Goal: Information Seeking & Learning: Find specific fact

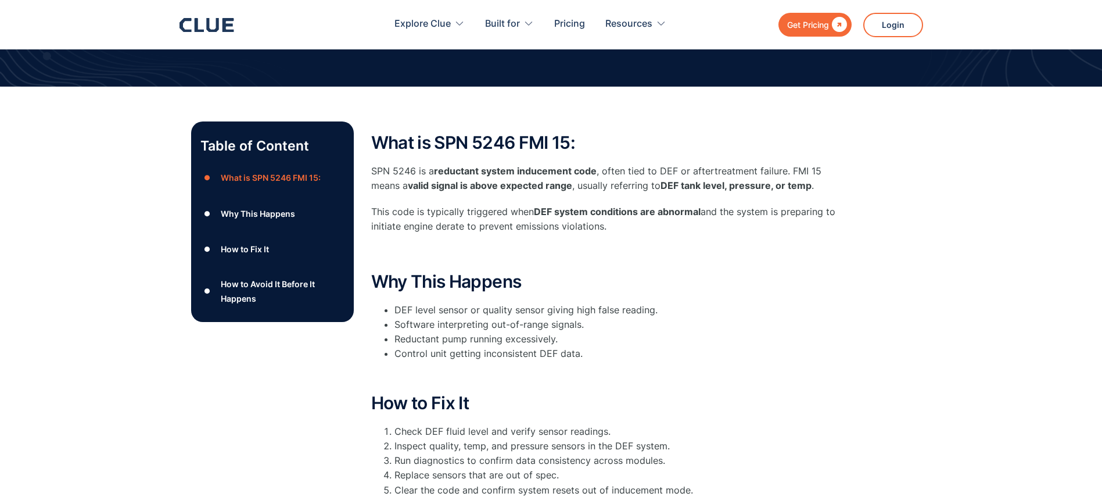
scroll to position [116, 0]
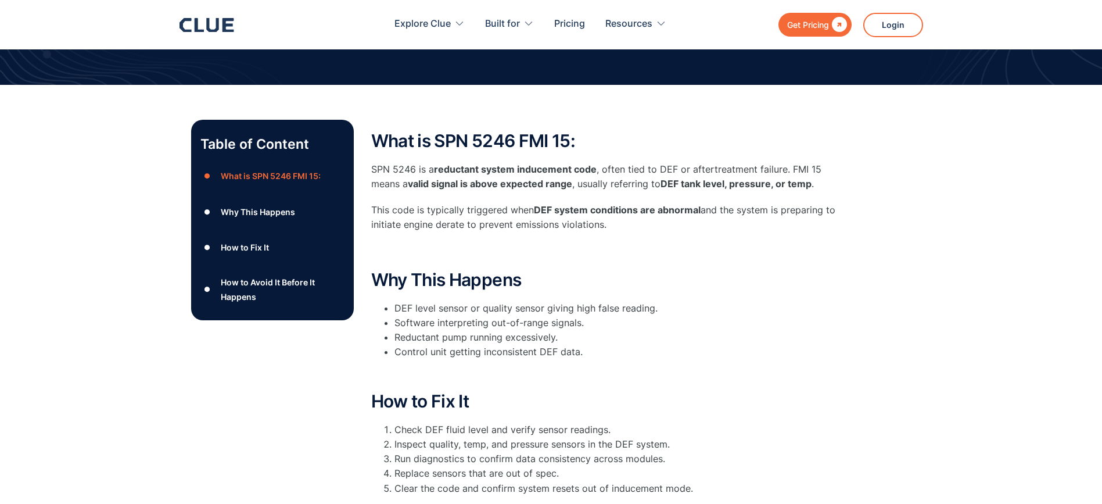
drag, startPoint x: 378, startPoint y: 137, endPoint x: 864, endPoint y: 227, distance: 494.3
click at [864, 227] on div "Table of Content ● What is SPN 5246 FMI 15: ● Why This Happens ● How to Fix It …" at bounding box center [551, 405] width 720 height 570
copy div "What is SPN 5246 FMI 15: SPN 5246 is a reductant system inducement code , often…"
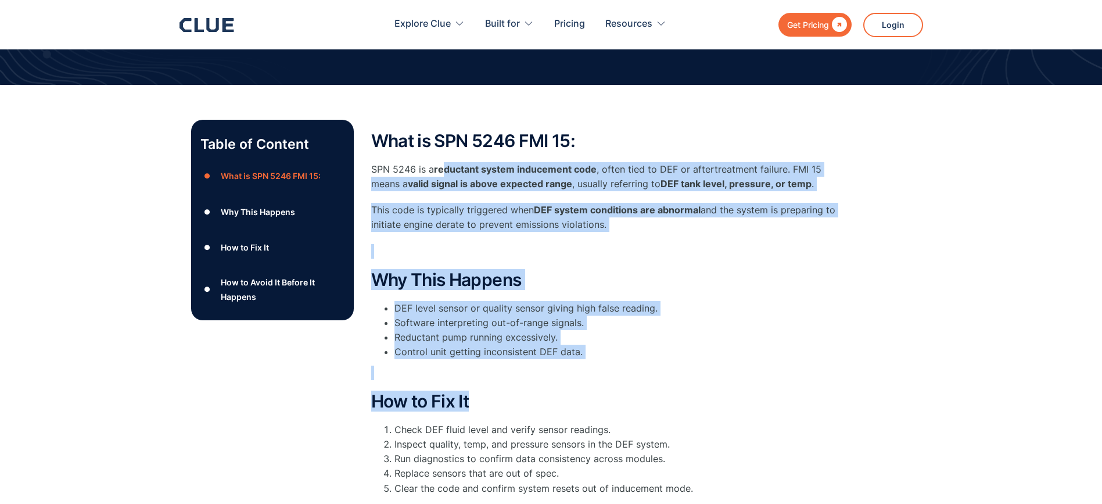
drag, startPoint x: 863, startPoint y: 381, endPoint x: 445, endPoint y: 165, distance: 470.2
click at [445, 165] on div "Table of Content ● What is SPN 5246 FMI 15: ● Why This Happens ● How to Fix It …" at bounding box center [551, 405] width 720 height 570
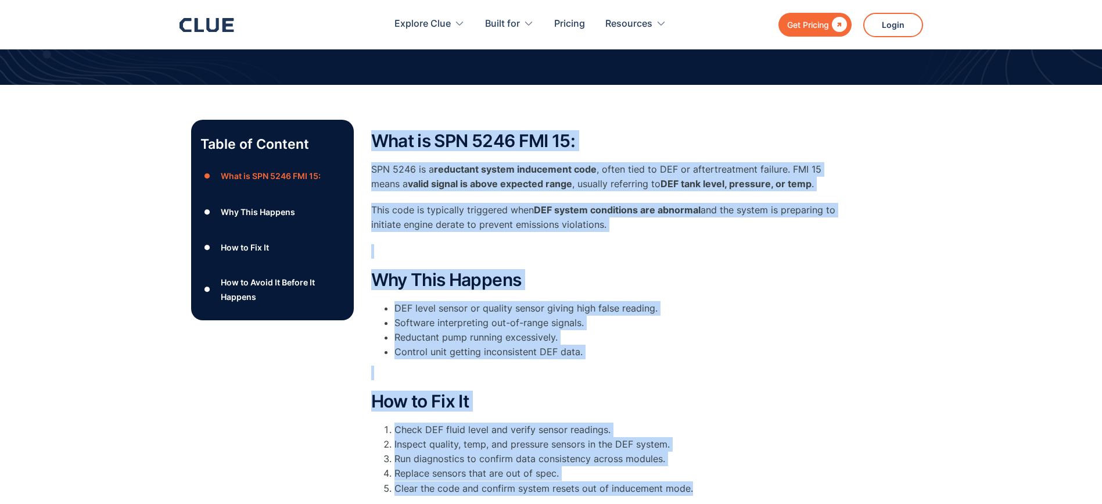
drag, startPoint x: 732, startPoint y: 490, endPoint x: 369, endPoint y: 125, distance: 514.6
click at [369, 125] on div "Table of Content ● What is SPN 5246 FMI 15: ● Why This Happens ● How to Fix It …" at bounding box center [551, 405] width 720 height 570
copy div "What is SPN 5246 FMI 15: SPN 5246 is a reductant system inducement code , often…"
